Goal: Task Accomplishment & Management: Manage account settings

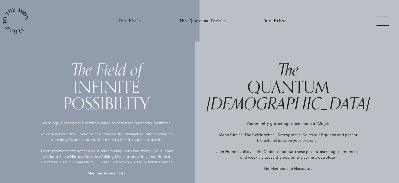
click at [123, 20] on link "The Field" at bounding box center [129, 21] width 23 height 6
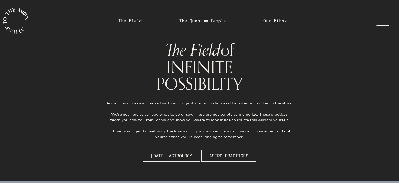
click at [385, 23] on link "menu" at bounding box center [386, 21] width 26 height 42
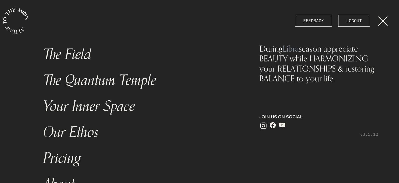
click at [80, 108] on link "Your Inner Space" at bounding box center [139, 106] width 199 height 26
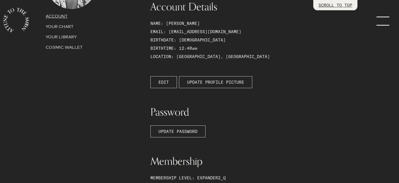
scroll to position [48, 0]
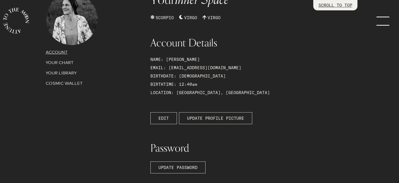
click at [70, 85] on p "COSMIC WALLET" at bounding box center [95, 83] width 98 height 6
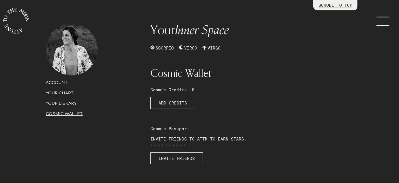
scroll to position [0, 0]
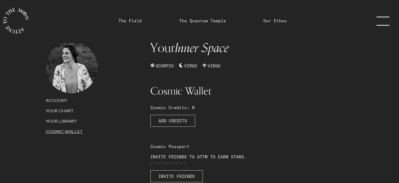
click at [58, 121] on p "YOUR LIBRARY" at bounding box center [95, 121] width 98 height 6
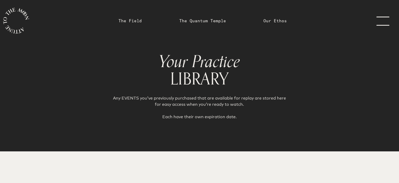
click at [376, 18] on link "menu" at bounding box center [386, 21] width 26 height 42
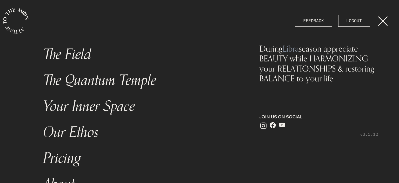
scroll to position [67, 0]
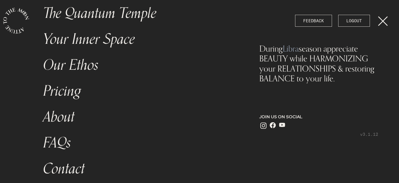
click at [53, 94] on link "Pricing" at bounding box center [139, 91] width 199 height 26
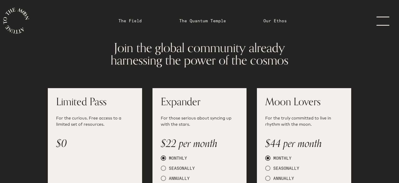
click at [385, 17] on link "menu" at bounding box center [386, 21] width 26 height 42
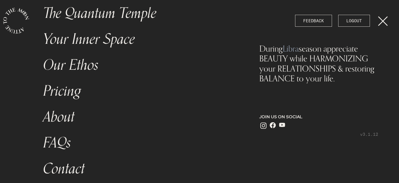
scroll to position [67, 0]
click at [87, 37] on link "Your Inner Space" at bounding box center [139, 39] width 199 height 26
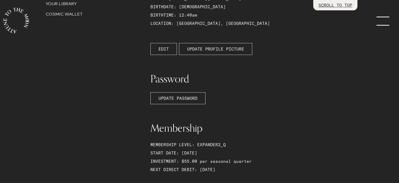
scroll to position [185, 0]
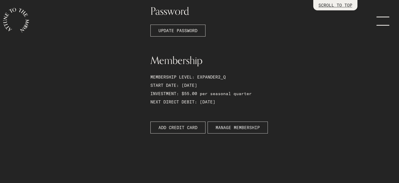
click at [245, 125] on span "MANAGE MEMBERSHIP" at bounding box center [238, 128] width 44 height 6
